Goal: Find specific page/section: Find specific page/section

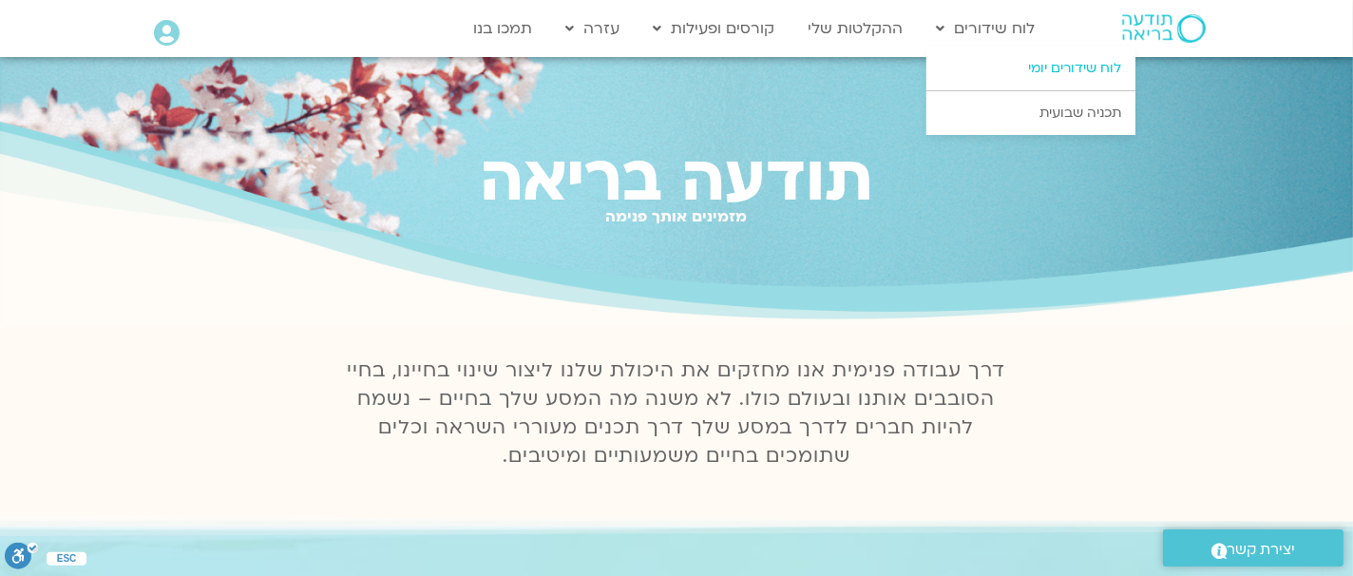
click at [1050, 60] on link "לוח שידורים יומי" at bounding box center [1030, 69] width 209 height 44
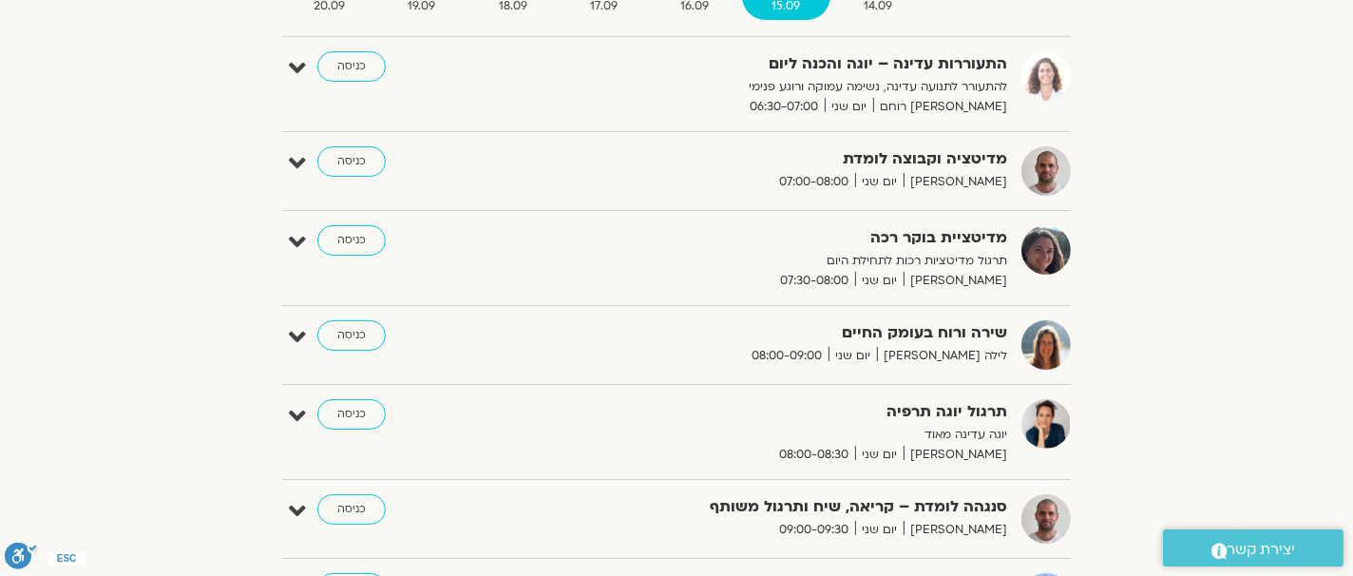
scroll to position [408, 0]
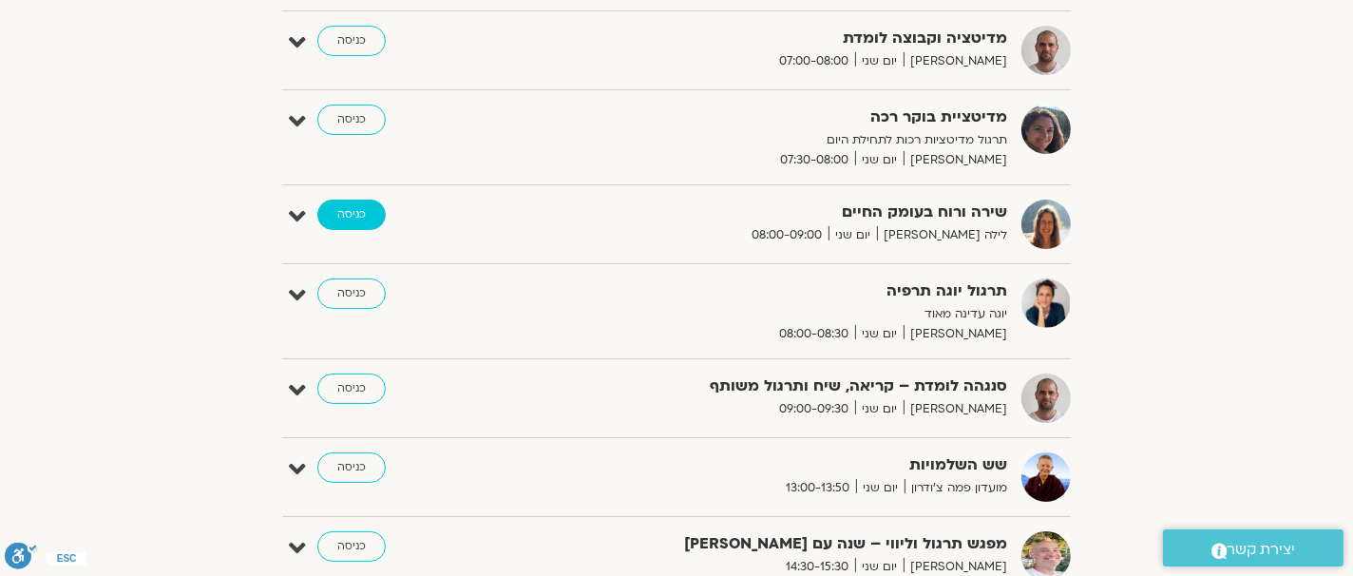
click at [353, 205] on link "כניסה" at bounding box center [351, 214] width 68 height 30
